Goal: Contribute content

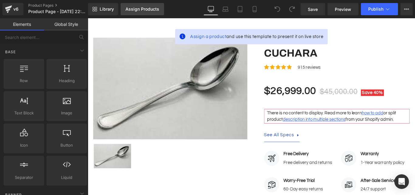
click at [140, 8] on div "Assign Products" at bounding box center [143, 9] width 34 height 5
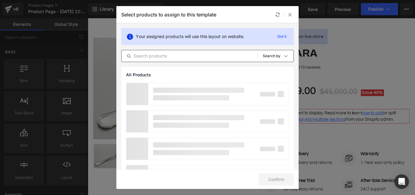
click at [173, 58] on input "text" at bounding box center [190, 55] width 136 height 7
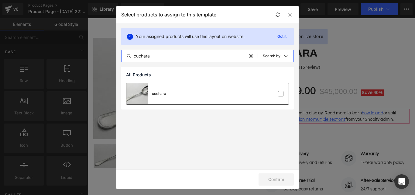
type input "cuchara"
click at [194, 87] on div "cuchara" at bounding box center [207, 93] width 162 height 21
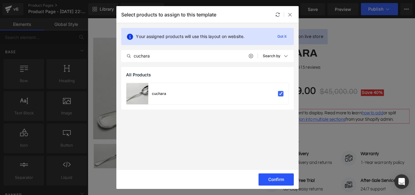
click at [277, 176] on button "Confirm" at bounding box center [276, 179] width 35 height 12
click at [274, 179] on button "Success" at bounding box center [272, 179] width 43 height 12
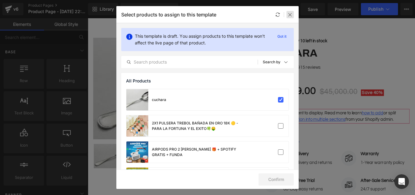
click at [289, 12] on icon at bounding box center [290, 14] width 5 height 5
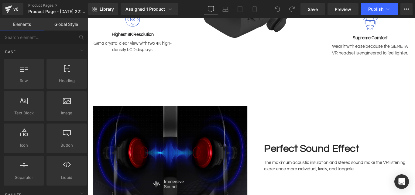
scroll to position [669, 0]
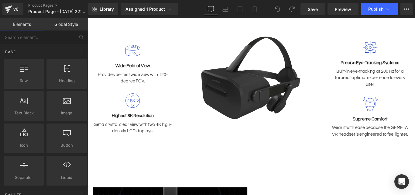
click at [269, 94] on div "Image" at bounding box center [272, 96] width 178 height 135
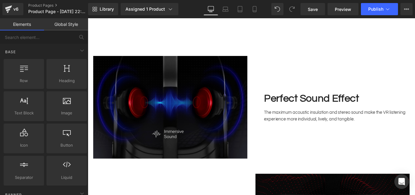
click at [204, 114] on img at bounding box center [180, 117] width 173 height 115
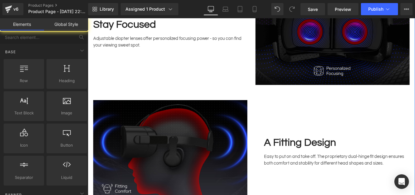
scroll to position [882, 0]
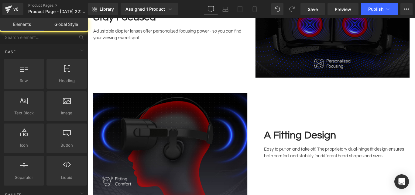
click at [340, 66] on img at bounding box center [362, 27] width 173 height 116
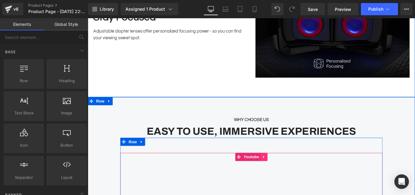
click at [286, 174] on link at bounding box center [286, 173] width 8 height 9
click at [288, 174] on icon at bounding box center [290, 174] width 4 height 4
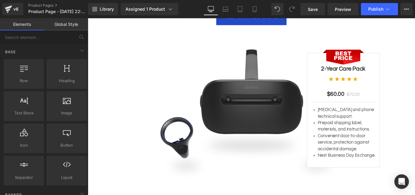
scroll to position [1277, 0]
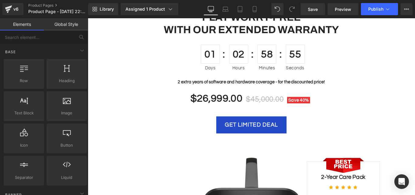
click at [191, 142] on div "GET LIMITED DEAL" at bounding box center [272, 137] width 350 height 19
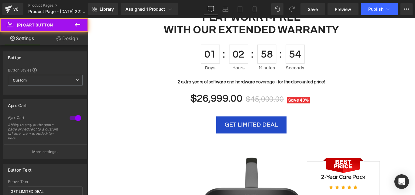
click at [196, 170] on div "Rendering Content" at bounding box center [207, 171] width 37 height 7
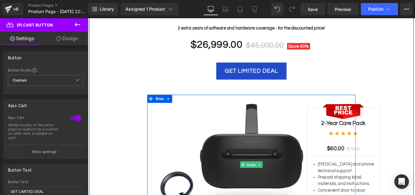
scroll to position [1338, 0]
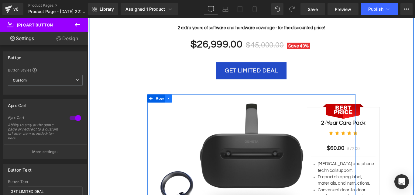
click at [178, 111] on icon at bounding box center [179, 108] width 4 height 5
click at [193, 113] on link at bounding box center [195, 108] width 8 height 9
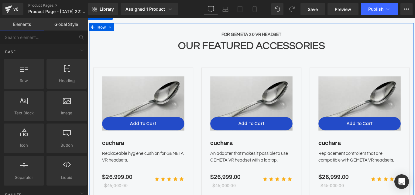
scroll to position [1429, 0]
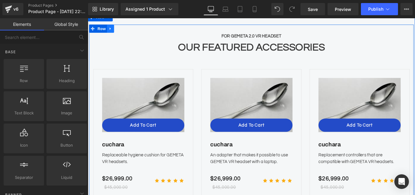
click at [111, 34] on link at bounding box center [113, 29] width 8 height 9
click at [127, 32] on icon at bounding box center [129, 30] width 4 height 5
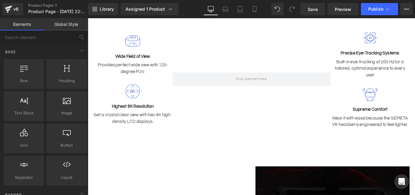
scroll to position [720, 0]
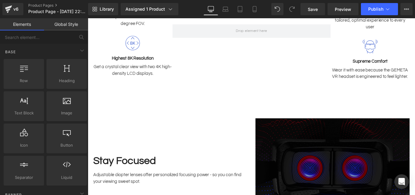
click at [363, 170] on img at bounding box center [362, 189] width 173 height 116
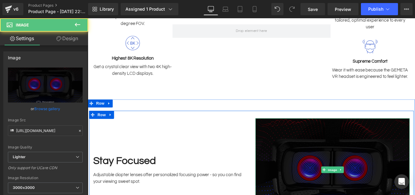
click at [375, 190] on img at bounding box center [362, 189] width 173 height 116
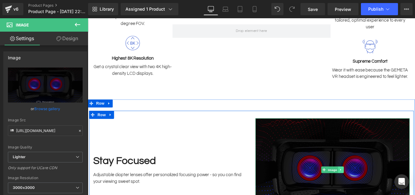
click at [372, 188] on icon at bounding box center [372, 189] width 1 height 2
click at [374, 187] on icon at bounding box center [375, 188] width 3 height 3
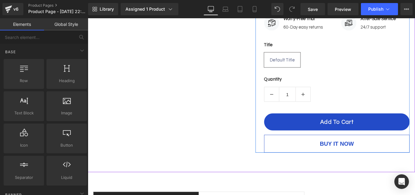
scroll to position [182, 0]
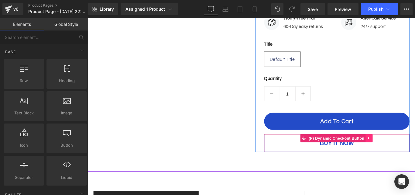
click at [404, 151] on icon at bounding box center [404, 153] width 4 height 5
click at [406, 151] on icon at bounding box center [408, 153] width 4 height 4
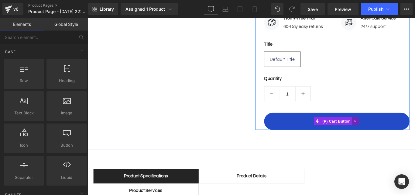
click at [388, 129] on link at bounding box center [389, 133] width 8 height 9
click at [391, 133] on icon at bounding box center [393, 134] width 4 height 4
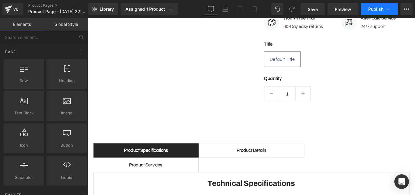
click at [376, 10] on span "Publish" at bounding box center [375, 9] width 15 height 5
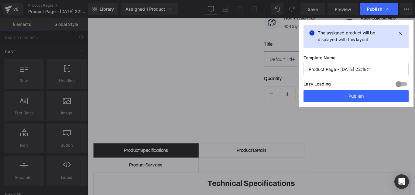
drag, startPoint x: 346, startPoint y: 77, endPoint x: 271, endPoint y: 92, distance: 75.8
click at [286, 88] on div "Publish The assigned product will be displayed with this layout Template Name P…" at bounding box center [207, 97] width 415 height 195
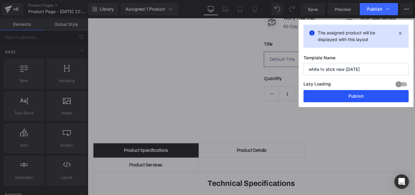
type input "white tv stick new [DATE]"
drag, startPoint x: 359, startPoint y: 96, endPoint x: 239, endPoint y: 98, distance: 119.8
click at [359, 96] on button "Publish" at bounding box center [356, 96] width 105 height 12
